Goal: Navigation & Orientation: Find specific page/section

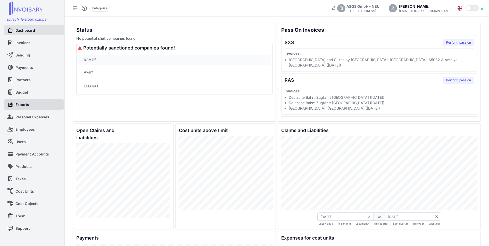
click at [24, 106] on span "Exports" at bounding box center [22, 104] width 14 height 5
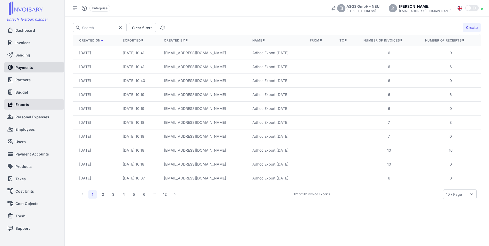
click at [21, 70] on link "Payments" at bounding box center [34, 67] width 54 height 10
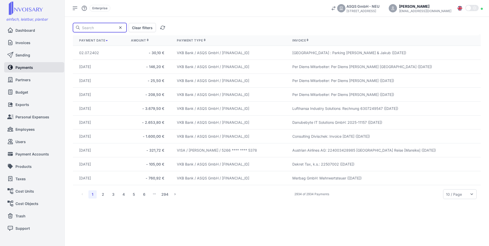
click at [97, 28] on input "text" at bounding box center [100, 27] width 54 height 9
type input "Paylife"
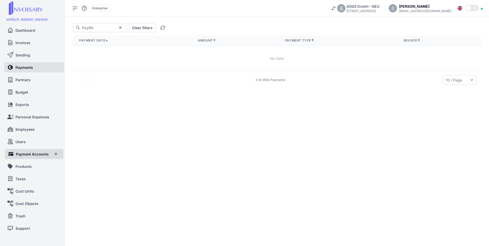
click at [35, 155] on span "Payment Accounts" at bounding box center [32, 153] width 33 height 5
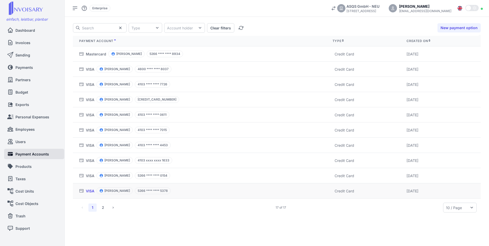
click at [91, 190] on link "VISA" at bounding box center [90, 190] width 8 height 5
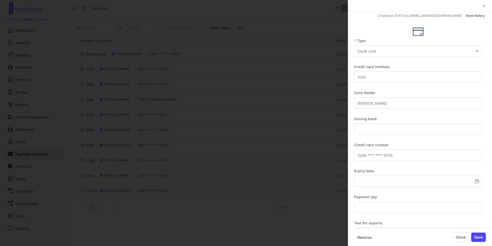
click at [484, 7] on icon at bounding box center [485, 6] width 4 height 4
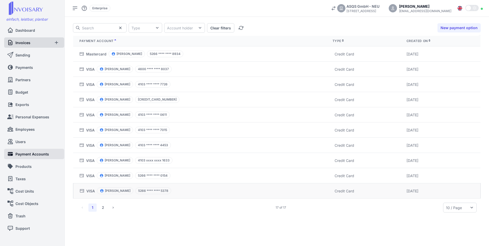
click at [24, 41] on span "Invoices" at bounding box center [22, 42] width 15 height 5
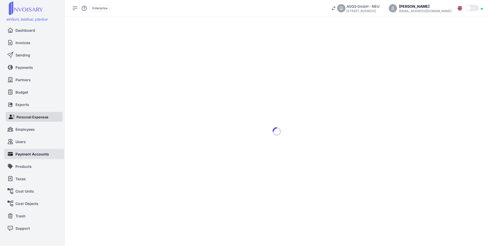
click at [33, 118] on span "Personal Expenses" at bounding box center [32, 116] width 32 height 5
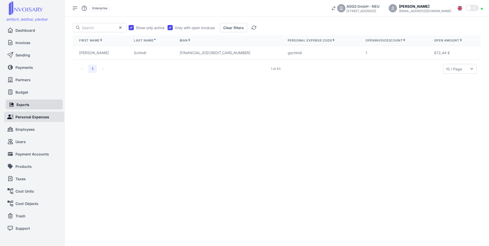
click at [28, 106] on span "Exports" at bounding box center [22, 104] width 13 height 5
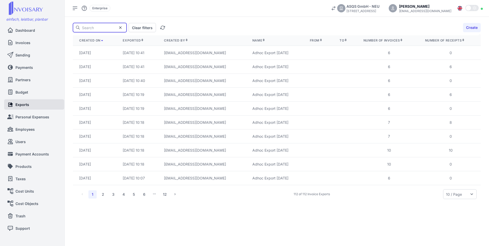
click at [90, 29] on input "text" at bounding box center [100, 27] width 54 height 9
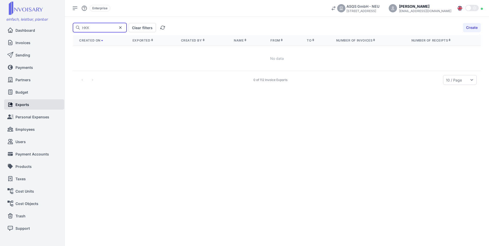
type input "HKK"
click at [24, 46] on link "Invoices" at bounding box center [28, 42] width 42 height 10
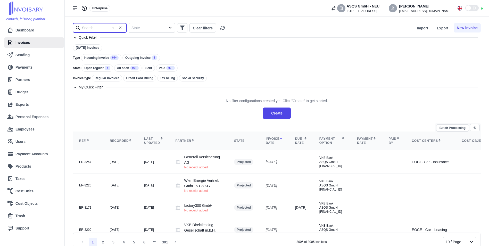
click at [93, 30] on input "text" at bounding box center [100, 27] width 54 height 9
type input "HKK"
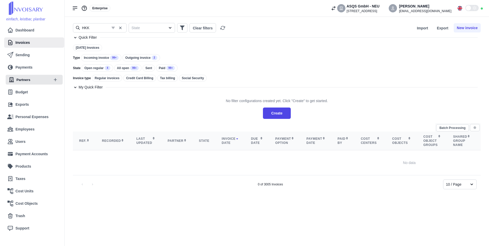
click at [26, 81] on span "Partners" at bounding box center [23, 79] width 14 height 5
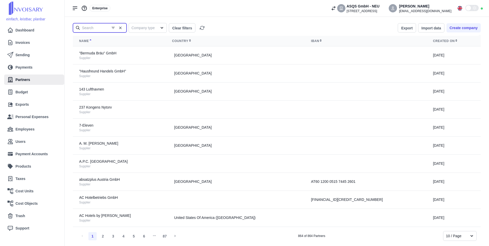
click at [98, 28] on input "text" at bounding box center [100, 27] width 54 height 9
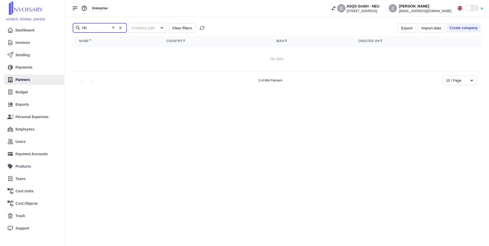
type input "H"
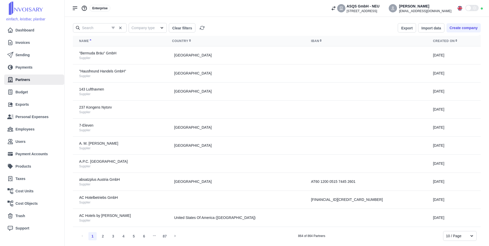
click at [360, 233] on div "1 2 3 4 5 6 87 864 of 864 Partners 10 / Page" at bounding box center [276, 236] width 399 height 10
click at [24, 190] on span "Cost Units" at bounding box center [24, 190] width 17 height 5
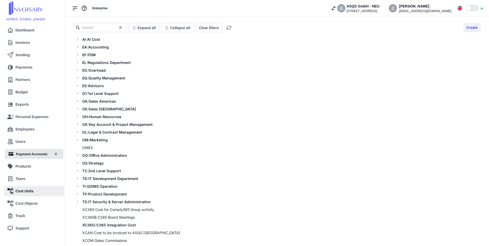
click at [25, 158] on link "Payment Accounts" at bounding box center [29, 154] width 42 height 10
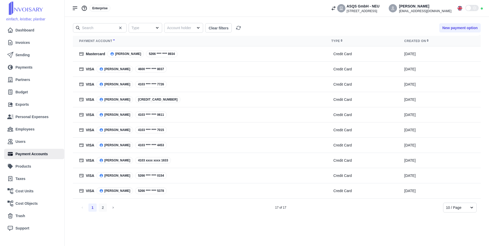
click at [101, 207] on li "2" at bounding box center [103, 207] width 8 height 8
